Goal: Task Accomplishment & Management: Use online tool/utility

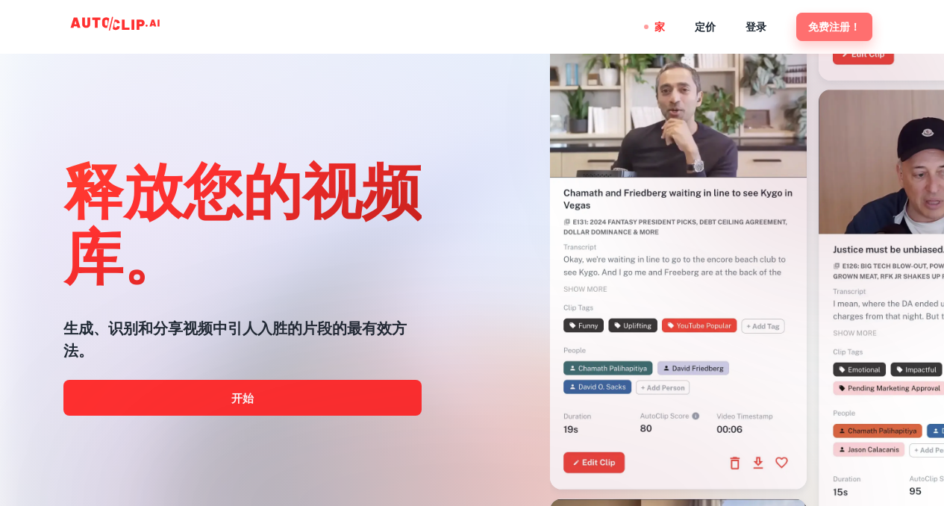
click at [830, 23] on font "免费注册！" at bounding box center [834, 28] width 52 height 12
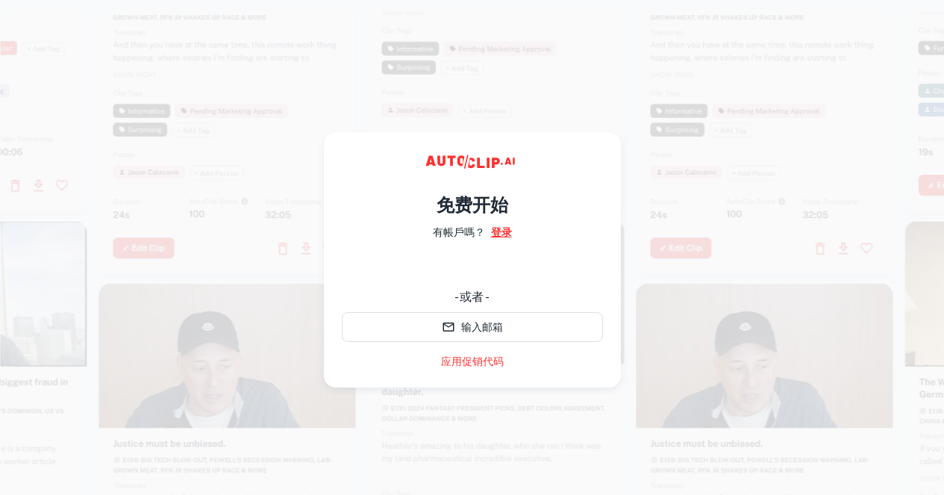
click at [502, 228] on font "登录" at bounding box center [501, 232] width 21 height 12
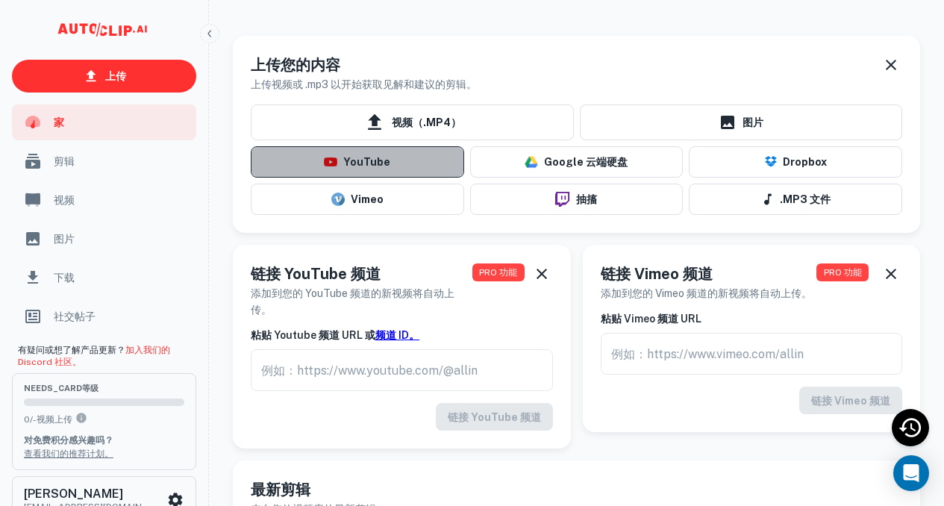
click at [375, 166] on font "YouTube" at bounding box center [366, 163] width 47 height 12
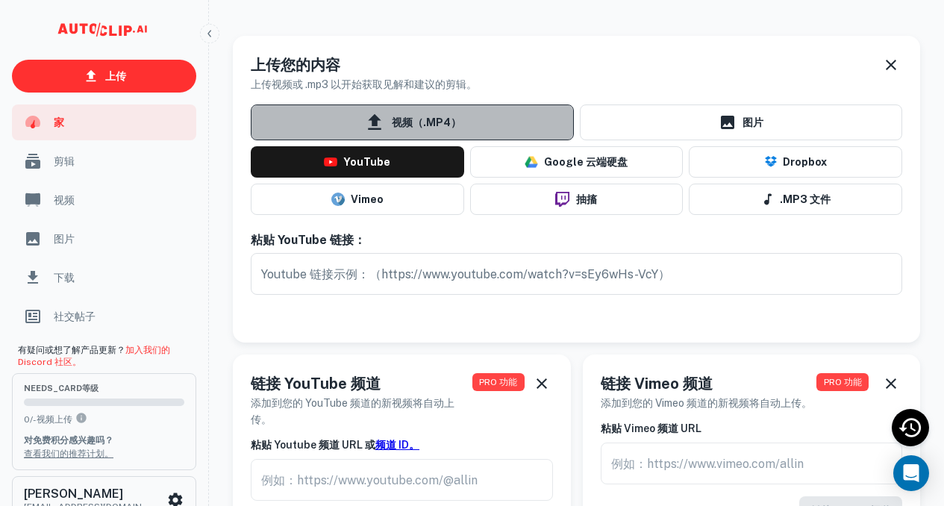
click at [435, 123] on font "视频（.MP4）" at bounding box center [426, 123] width 69 height 12
click at [0, 0] on input "视频（.MP4）" at bounding box center [0, 0] width 0 height 0
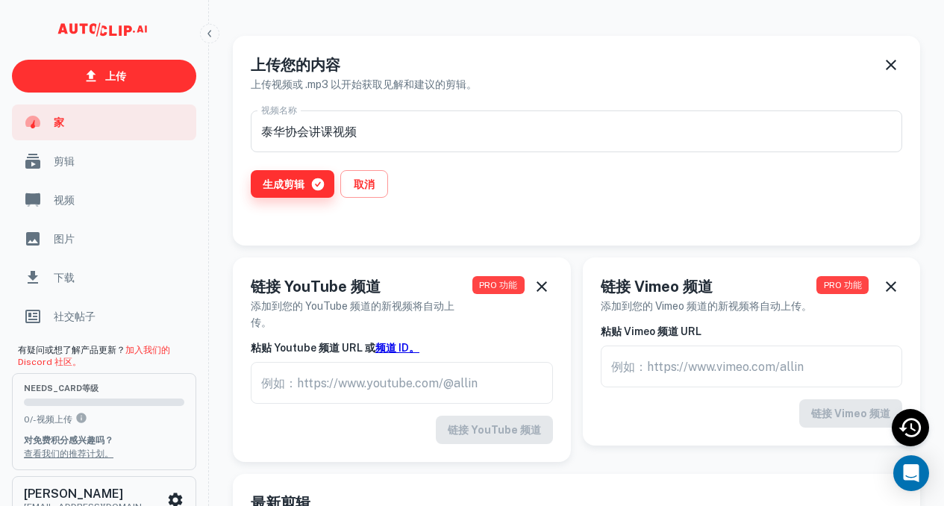
click at [295, 178] on font "生成剪辑" at bounding box center [284, 184] width 42 height 12
